Goal: Information Seeking & Learning: Learn about a topic

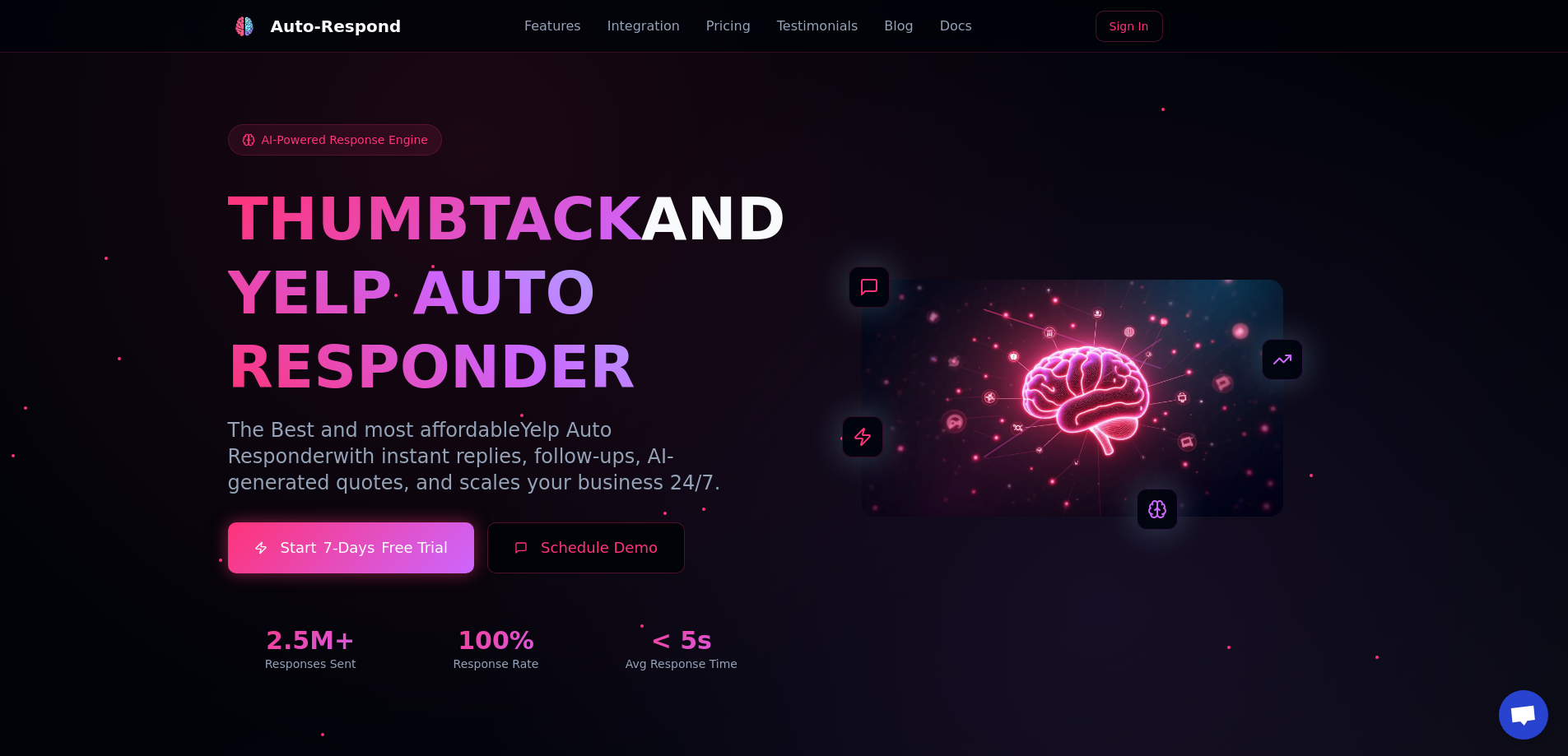
click at [725, 24] on link "Pricing" at bounding box center [728, 26] width 45 height 19
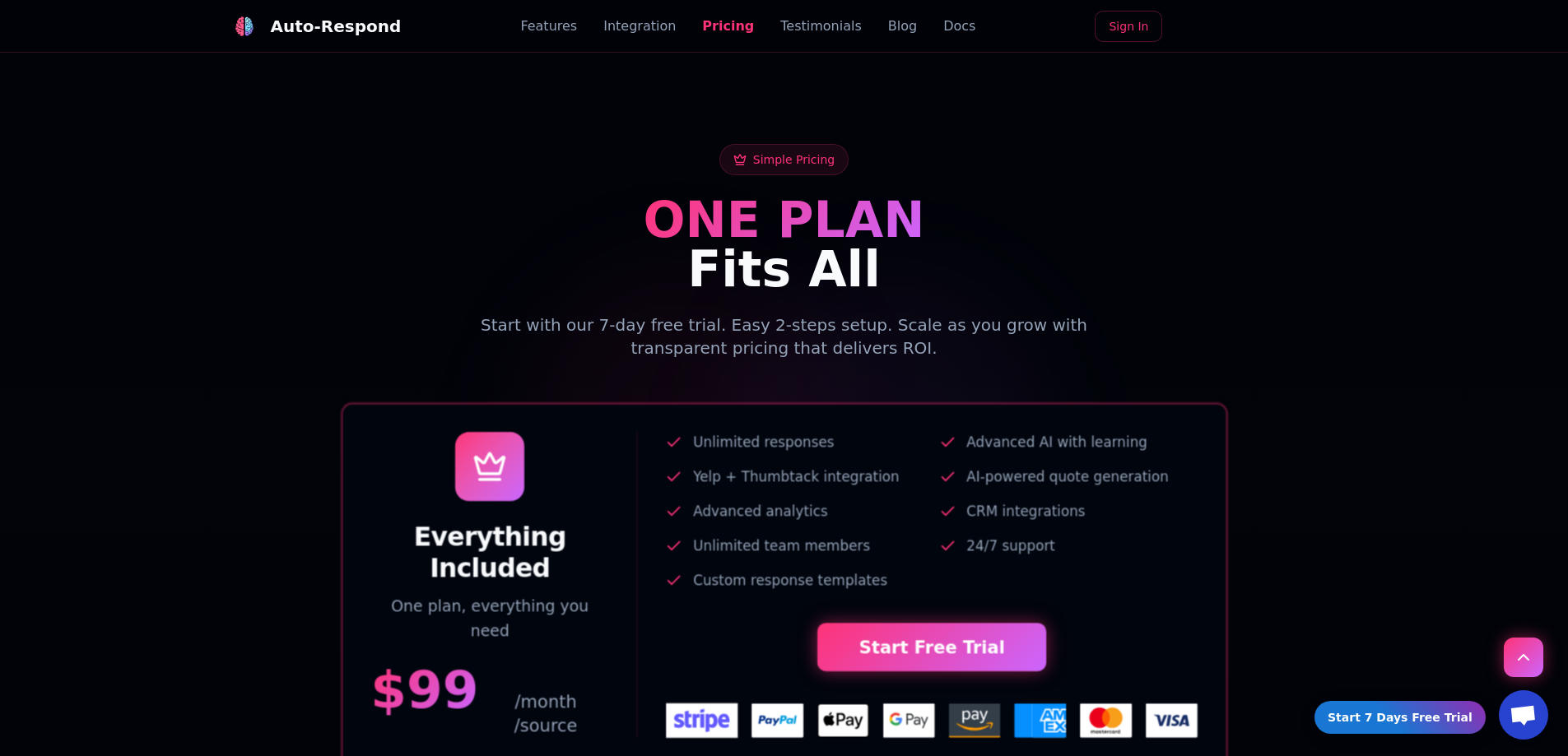
click at [577, 24] on link "Features" at bounding box center [548, 26] width 57 height 19
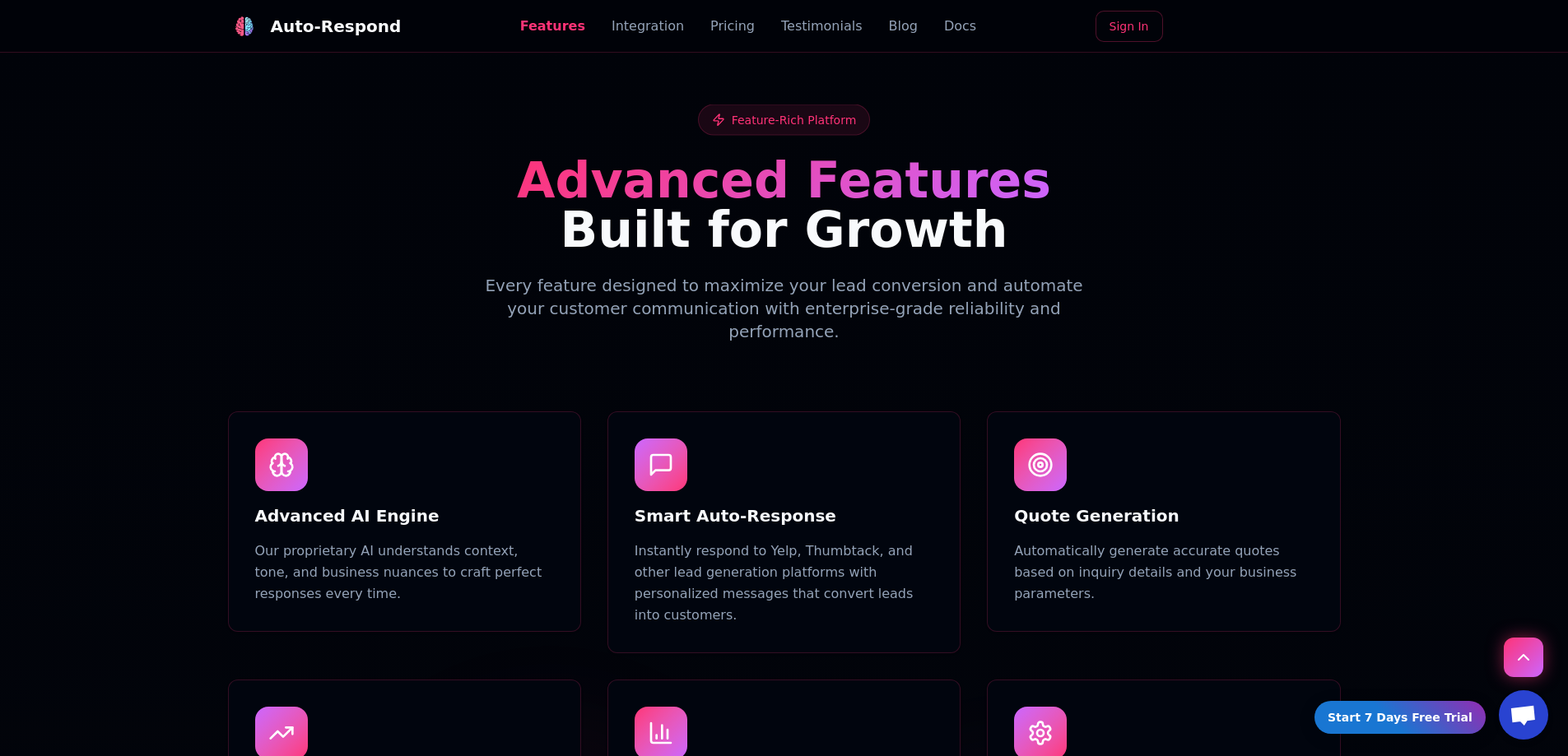
click at [637, 34] on link "Integration" at bounding box center [648, 26] width 73 height 19
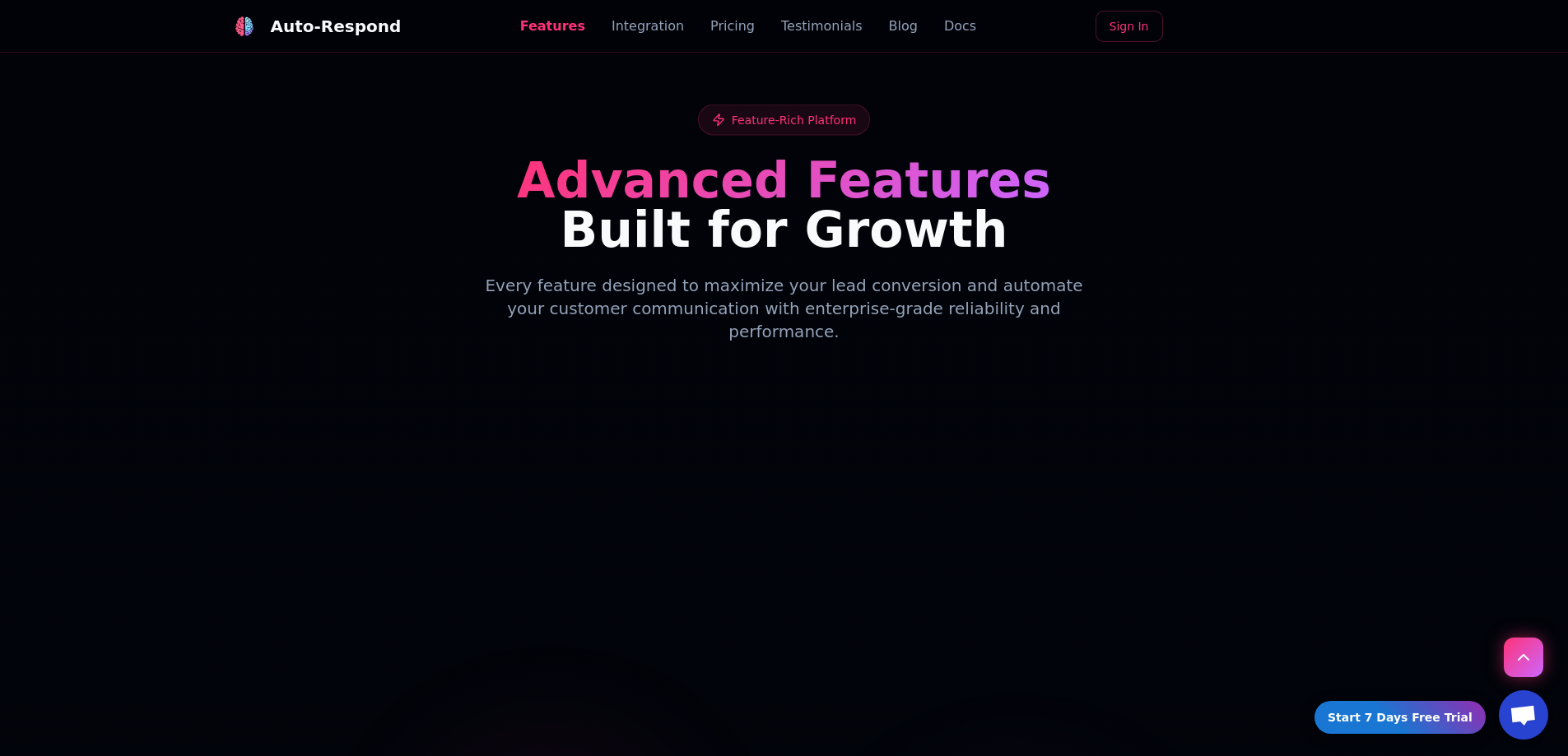
scroll to position [2147, 0]
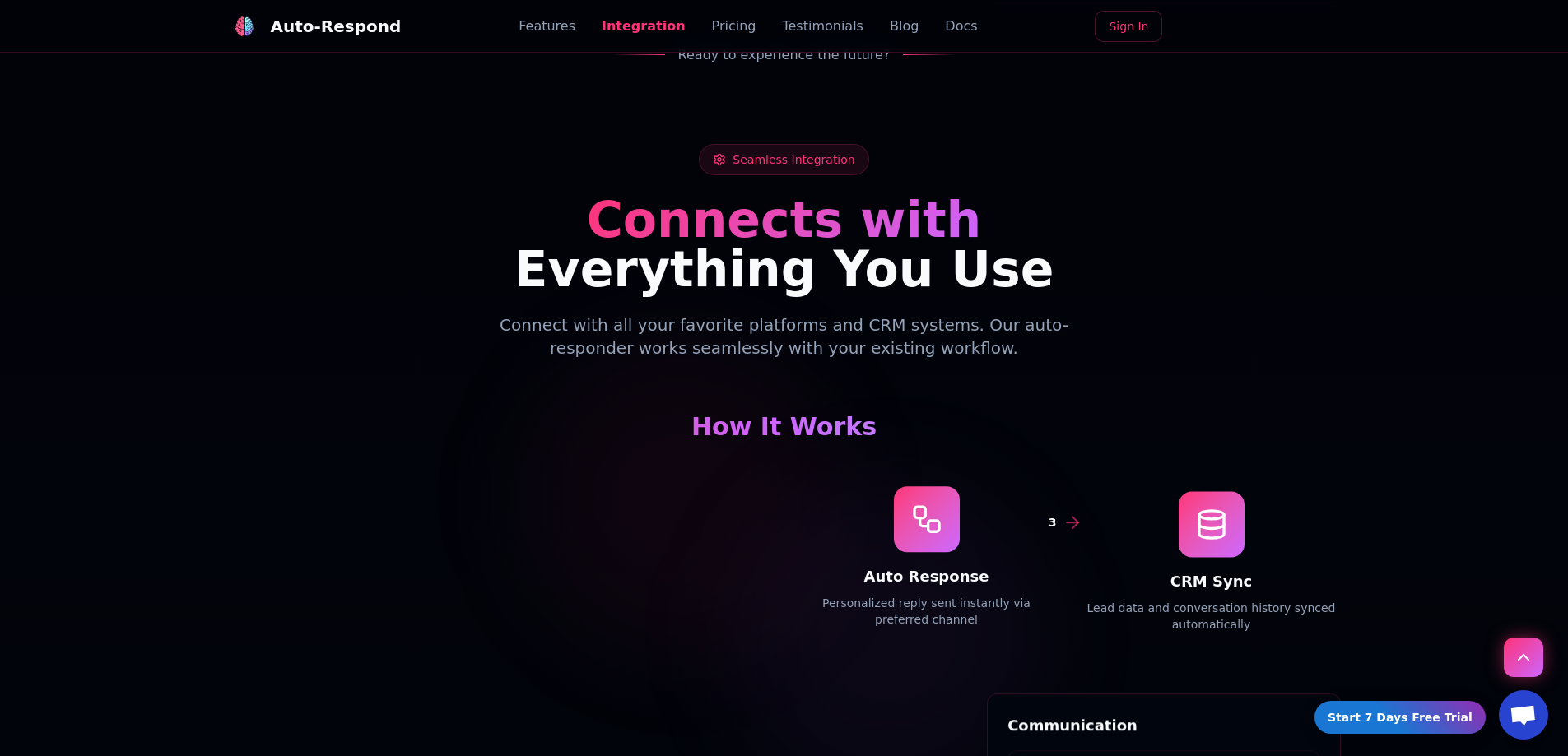
click at [552, 22] on link "Features" at bounding box center [546, 26] width 57 height 19
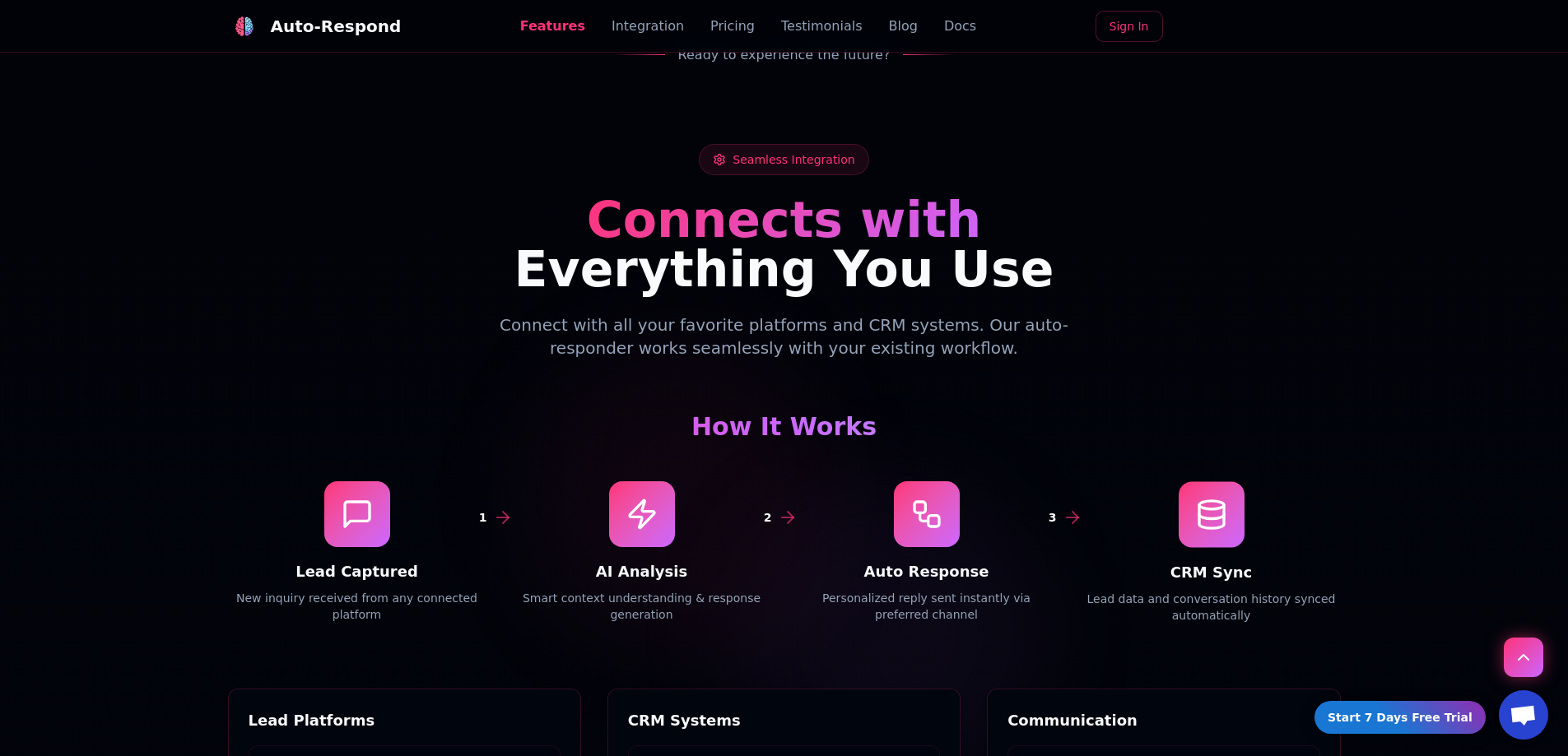
scroll to position [756, 0]
